Goal: Communication & Community: Participate in discussion

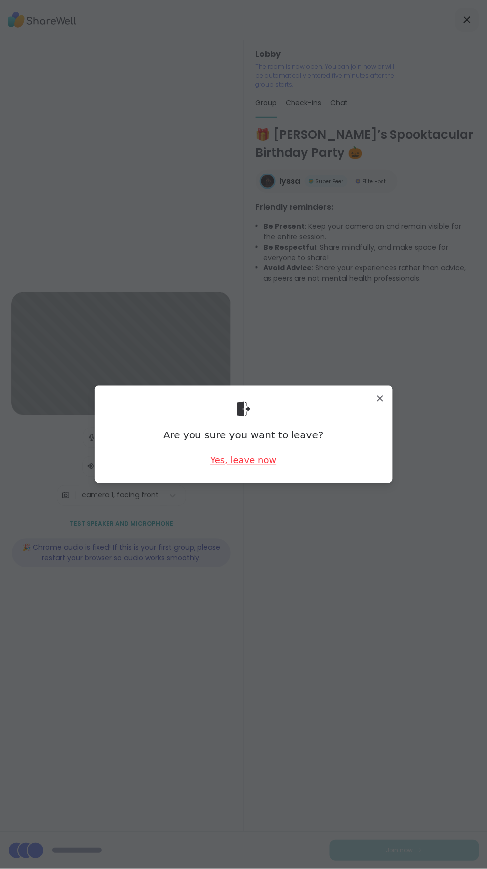
click at [253, 461] on div "Yes, leave now" at bounding box center [243, 460] width 66 height 12
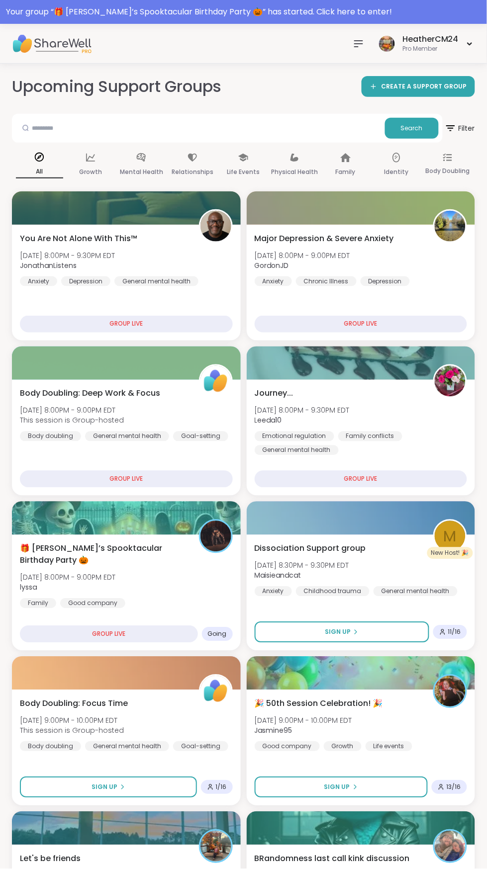
click at [360, 43] on icon at bounding box center [358, 44] width 8 height 6
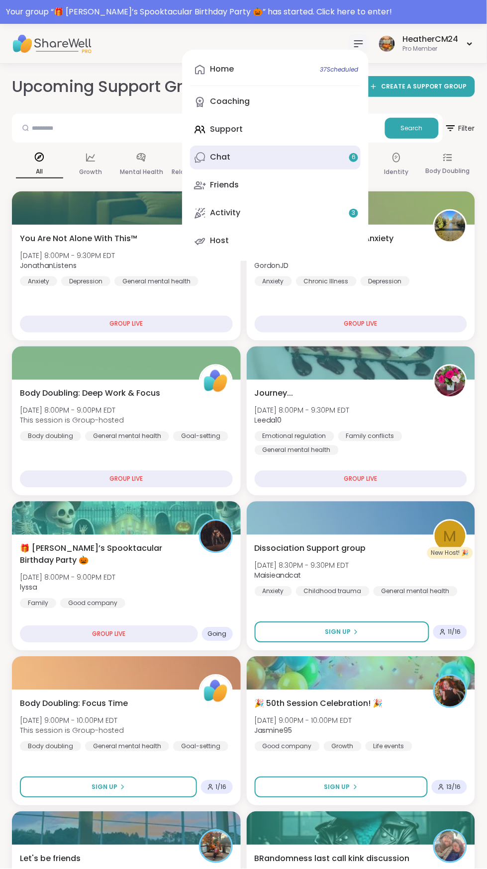
click at [232, 158] on link "Chat 6" at bounding box center [275, 158] width 170 height 24
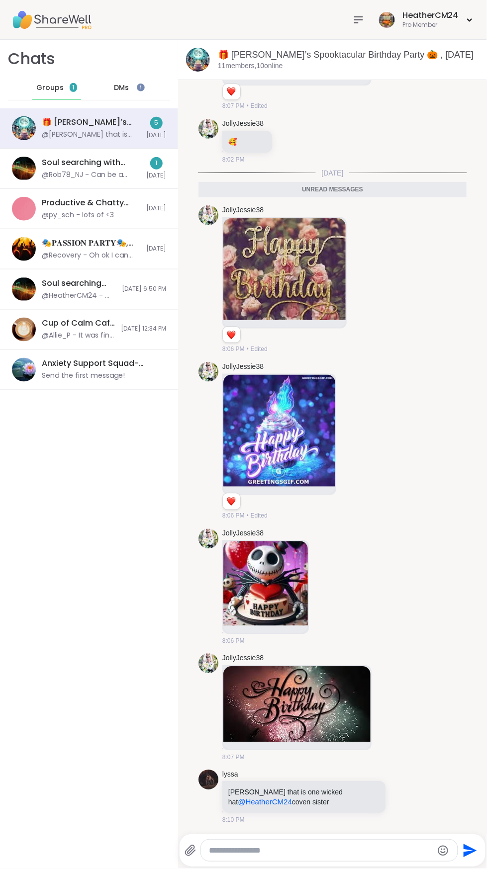
click at [290, 853] on textarea "Type your message" at bounding box center [321, 851] width 224 height 10
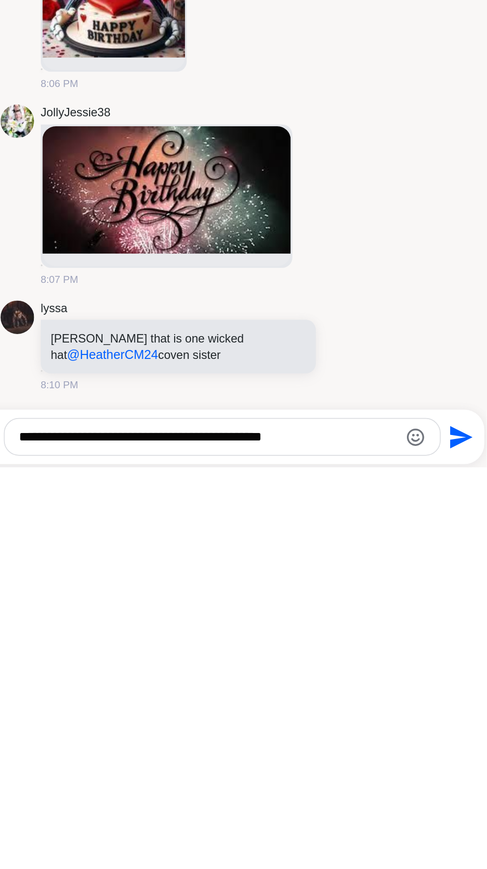
type textarea "**********"
click at [472, 849] on icon "Send" at bounding box center [471, 850] width 13 height 13
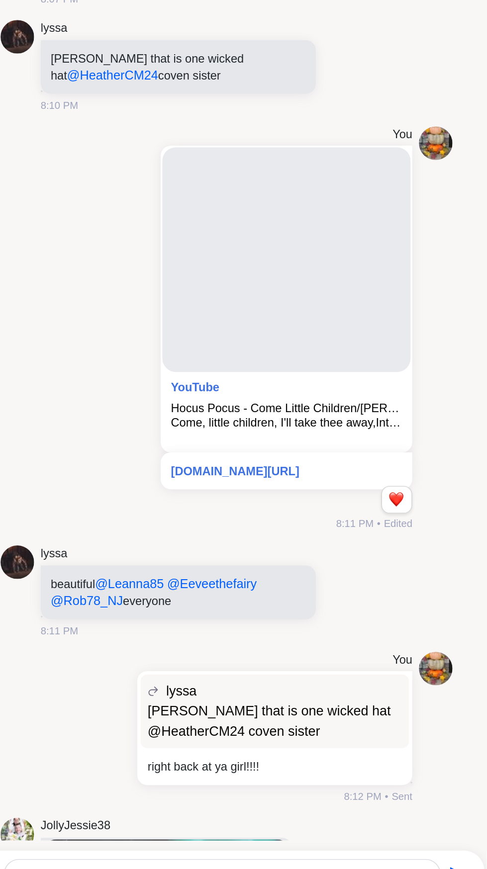
scroll to position [6876, 0]
